Goal: Check status: Check status

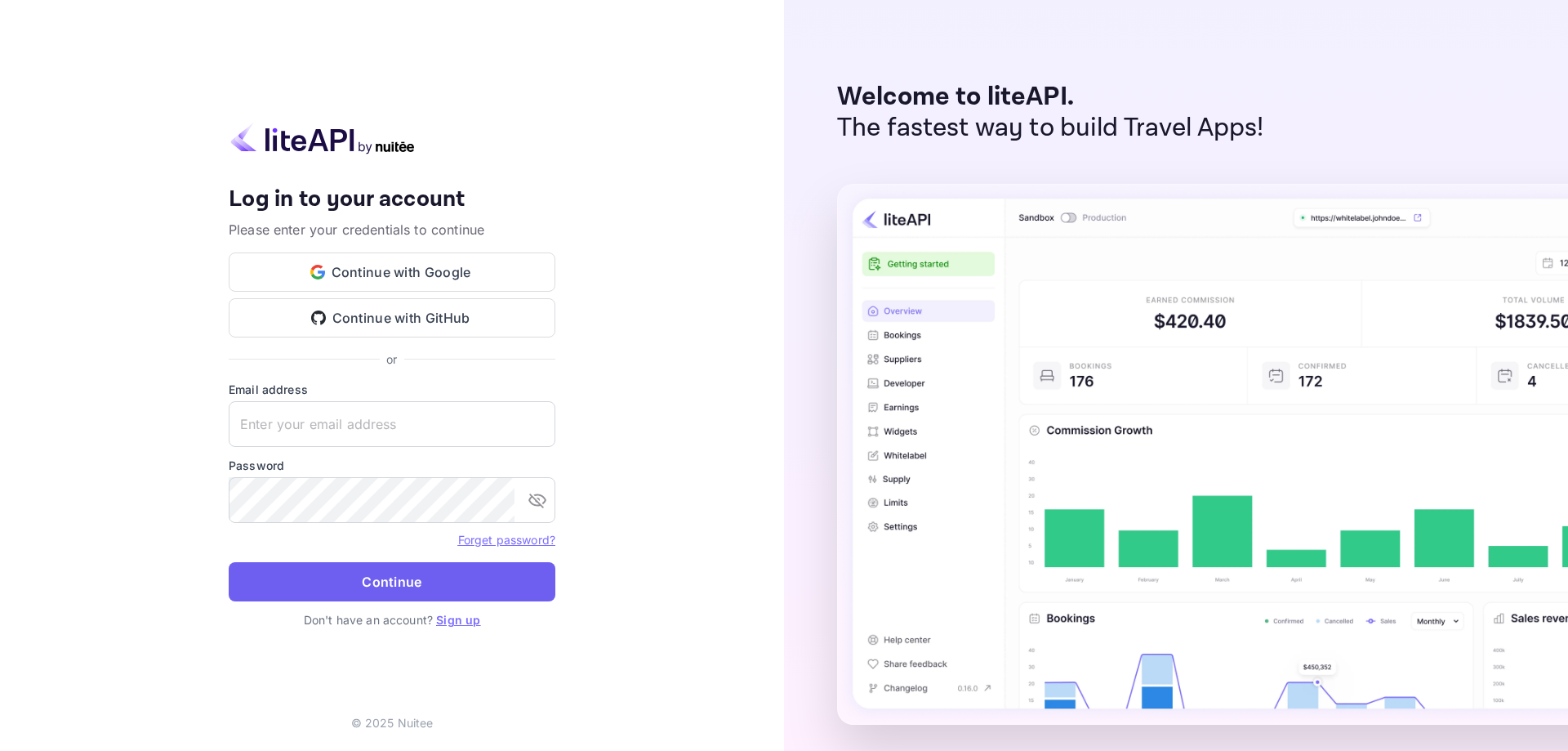
type input "[EMAIL_ADDRESS][DOMAIN_NAME]"
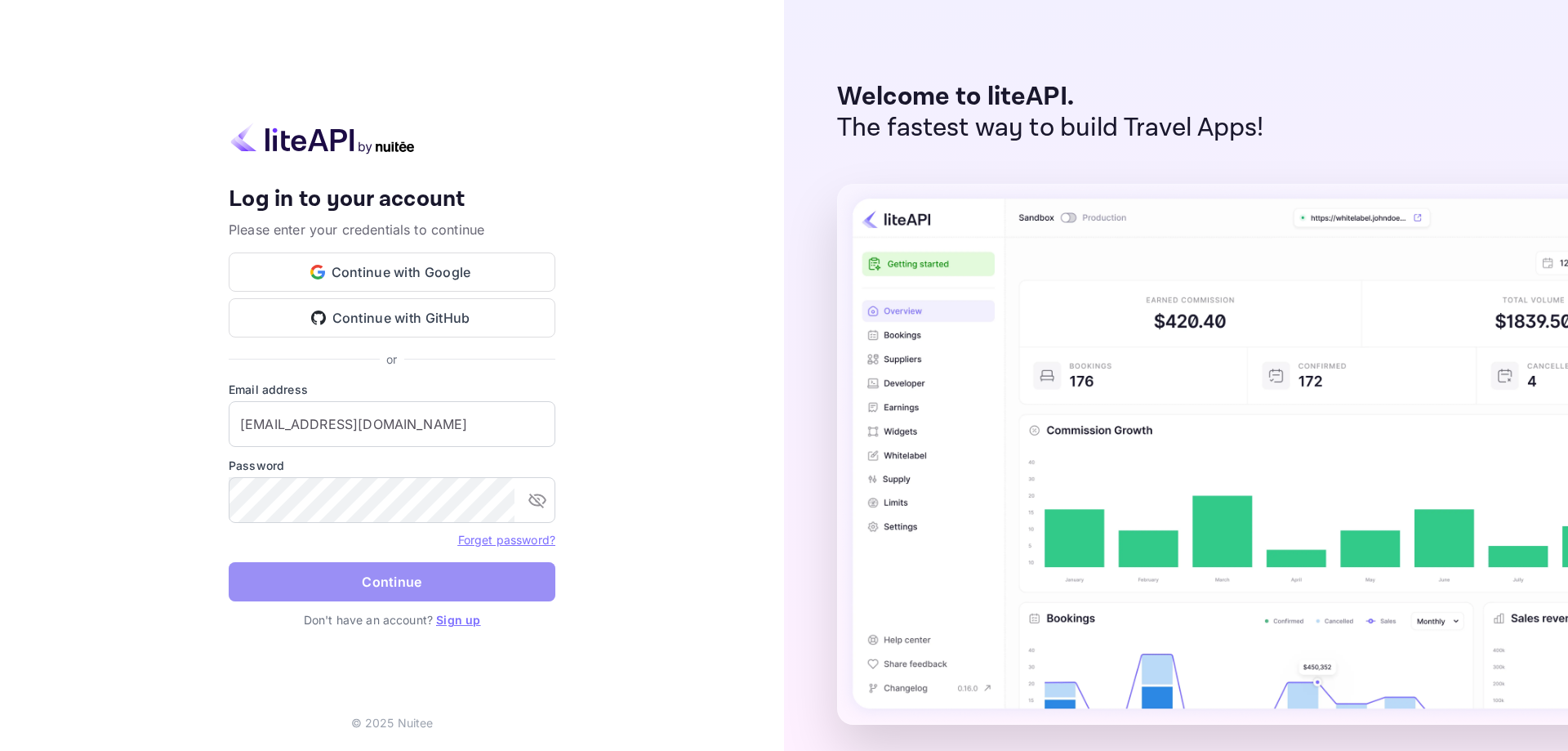
click at [404, 580] on button "Continue" at bounding box center [392, 582] width 327 height 39
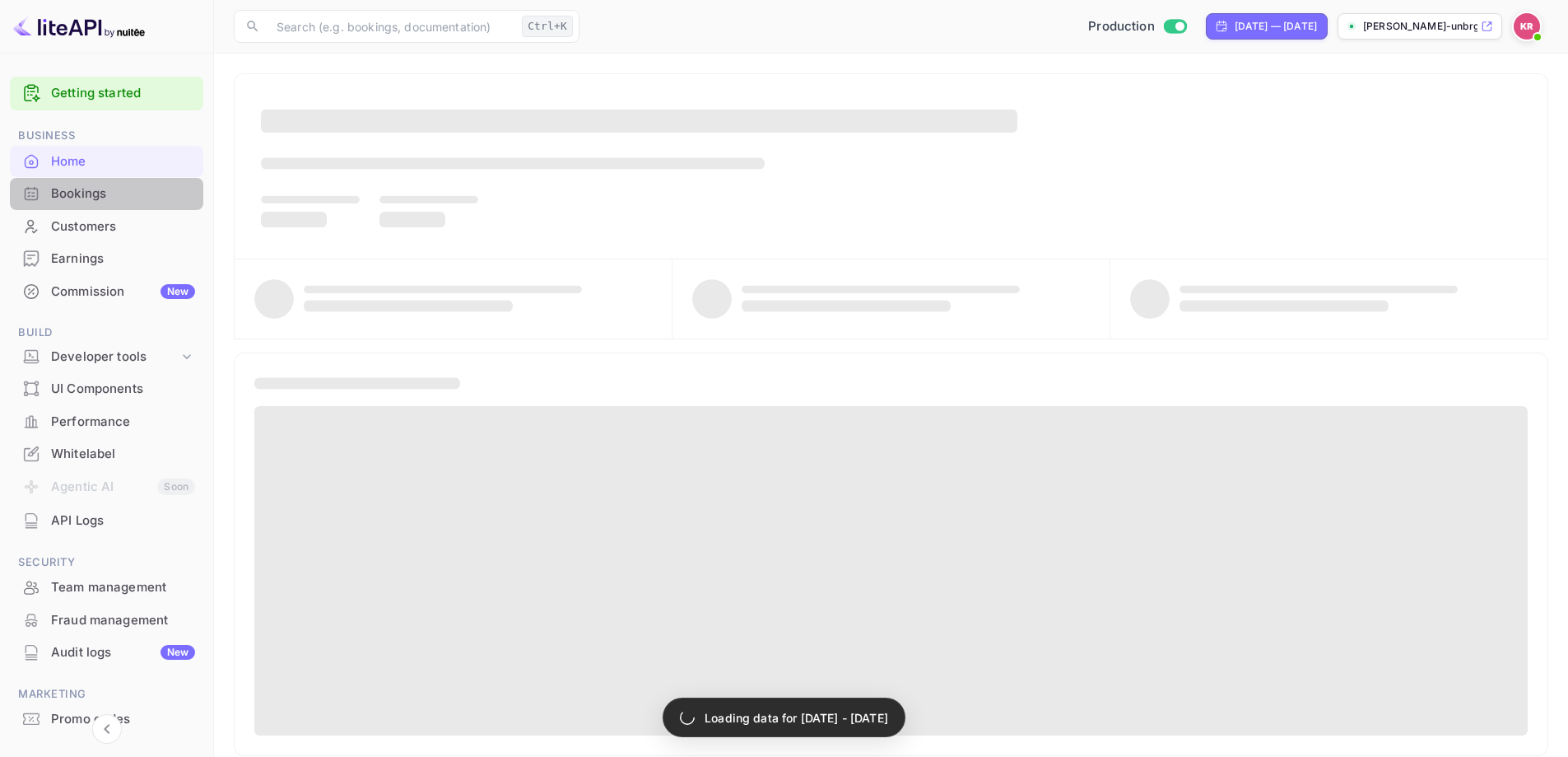
click at [107, 190] on div "Bookings" at bounding box center [123, 194] width 144 height 19
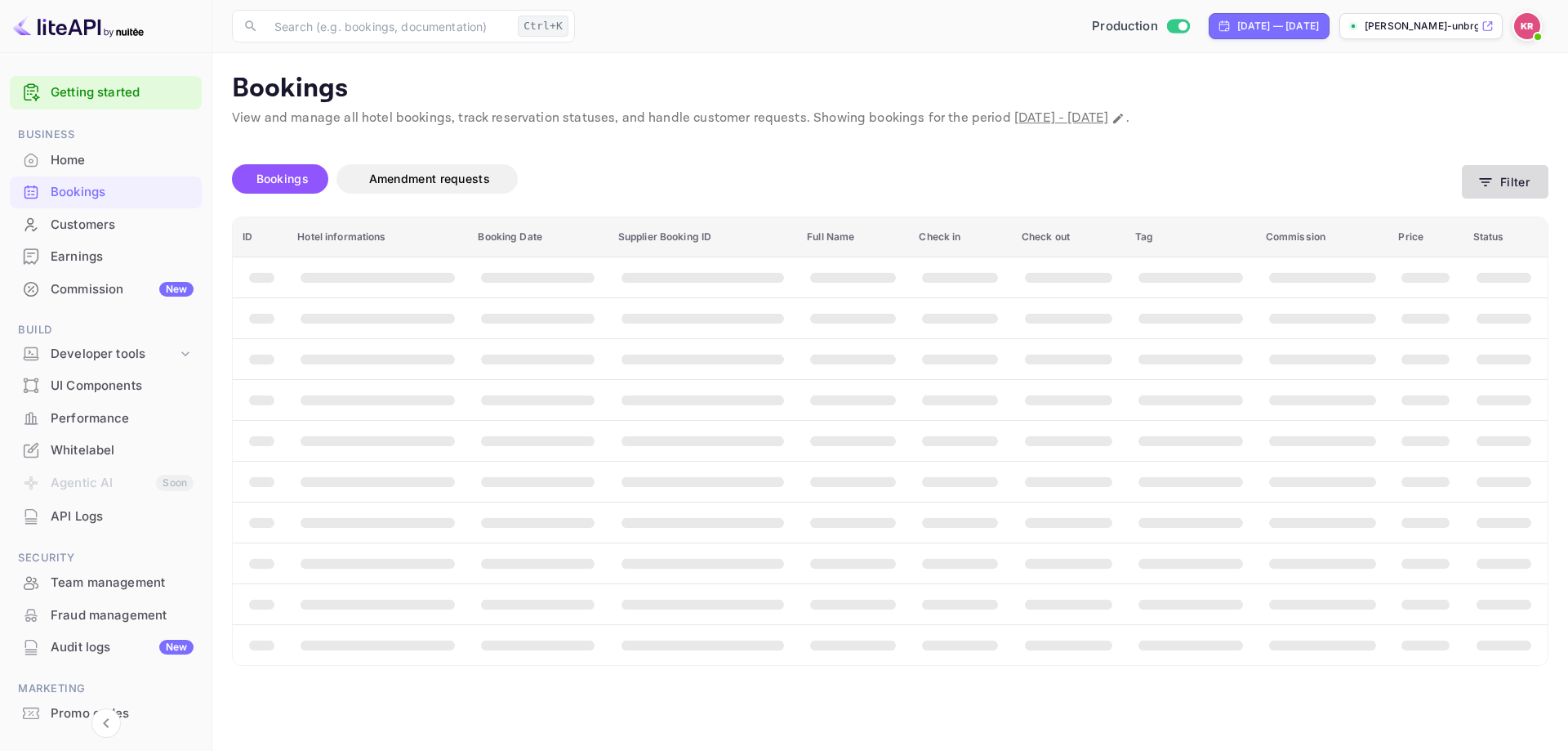
click at [1532, 177] on button "Filter" at bounding box center [1505, 182] width 87 height 34
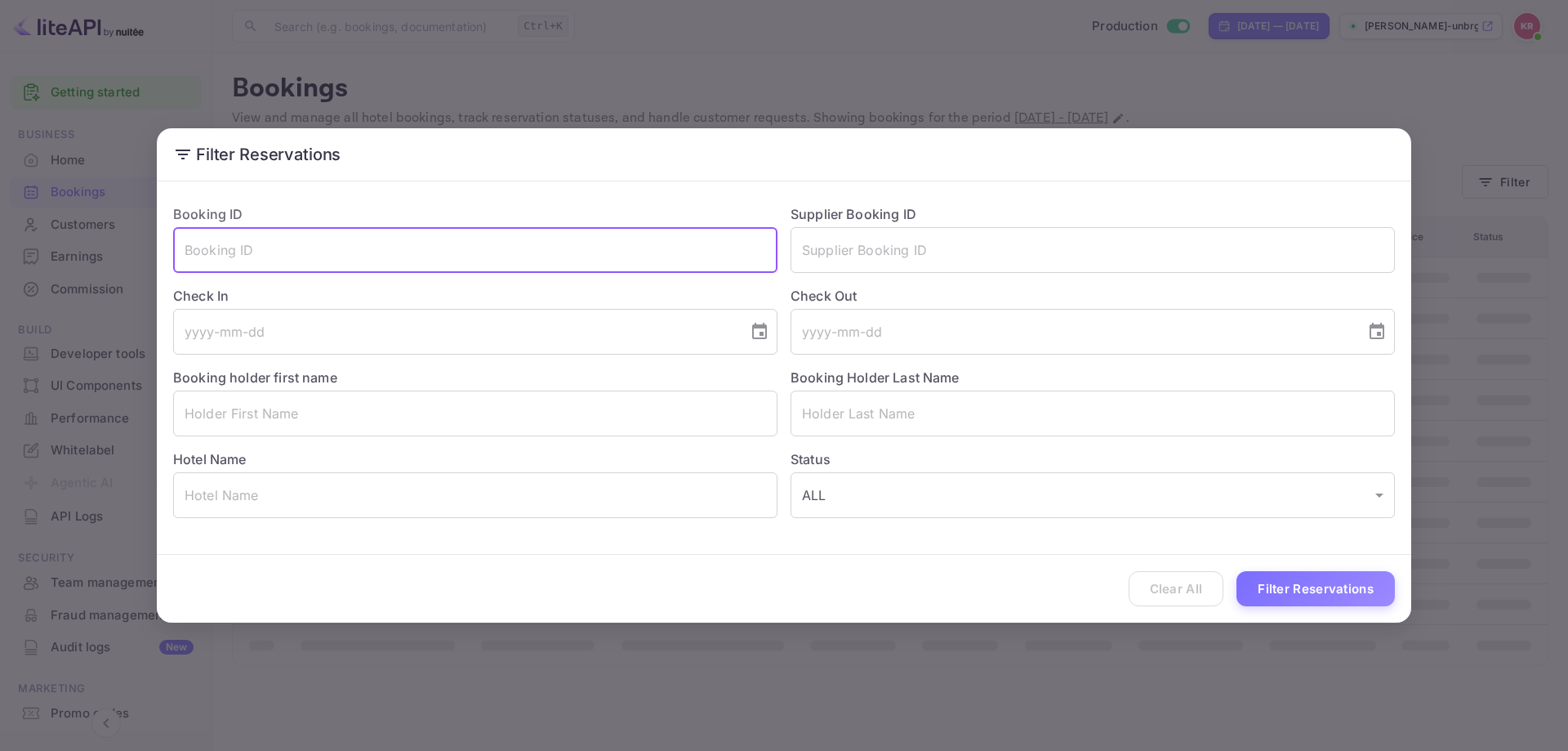
paste input "6RXXV2VFk"
type input "6RXXV2VFk"
click at [1307, 587] on button "Filter Reservations" at bounding box center [1315, 588] width 159 height 35
